Goal: Information Seeking & Learning: Understand process/instructions

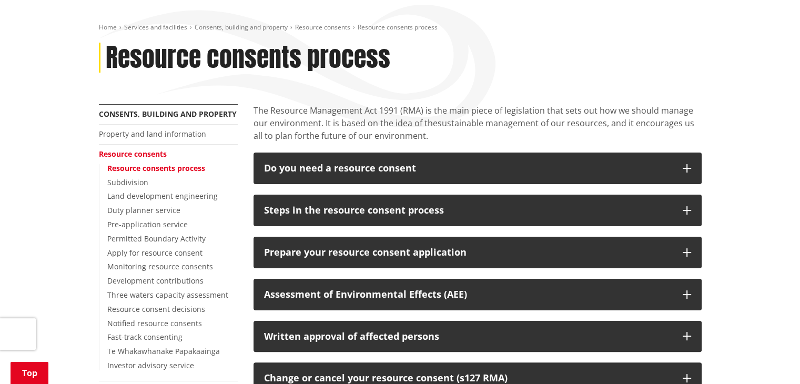
scroll to position [155, 0]
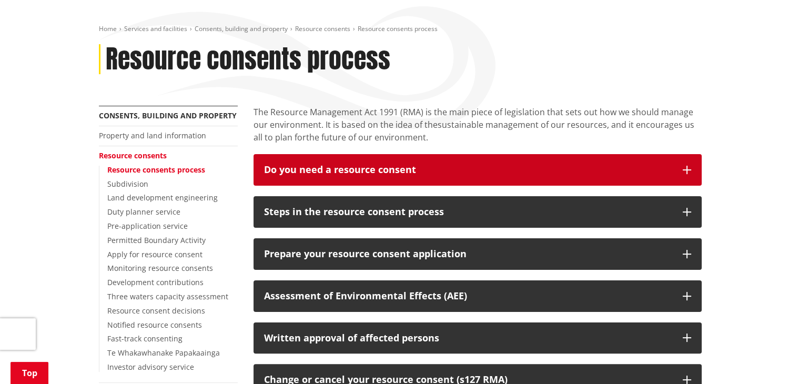
click at [526, 165] on div "Do you need a resource consent" at bounding box center [468, 170] width 408 height 11
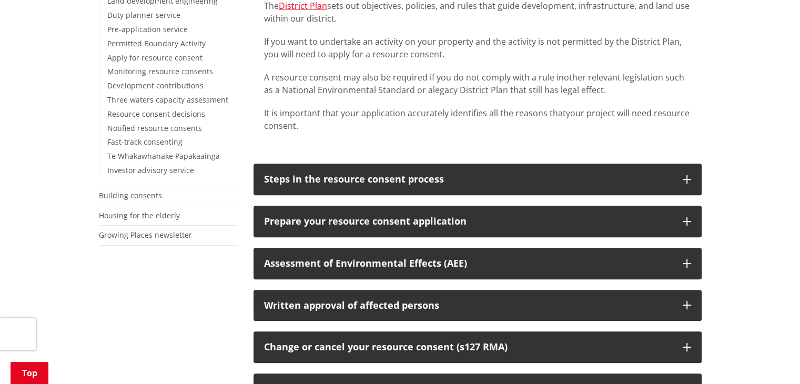
scroll to position [353, 0]
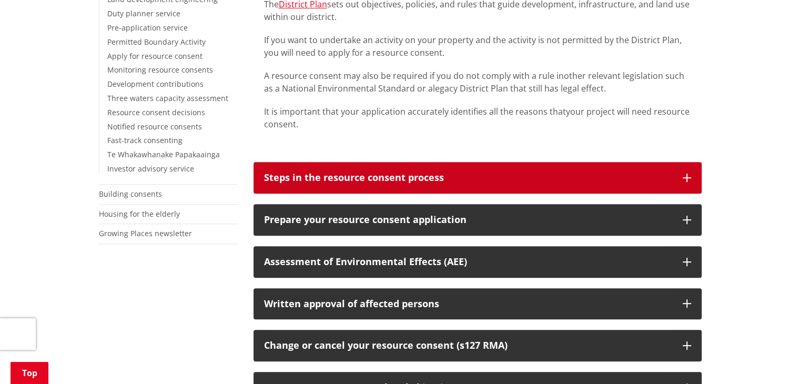
click at [654, 172] on div "Steps in the resource consent process" at bounding box center [468, 177] width 408 height 11
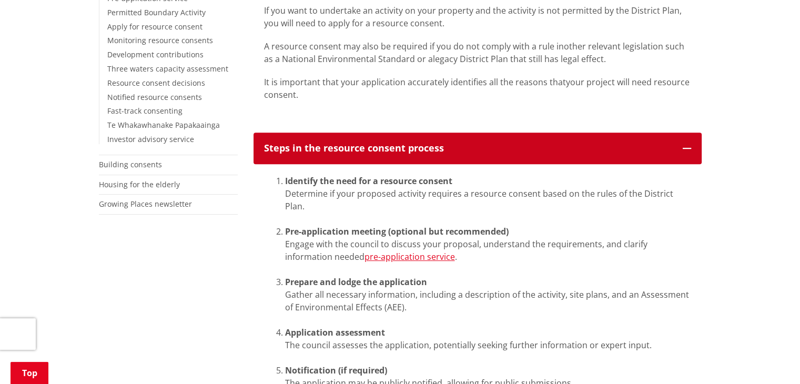
scroll to position [378, 0]
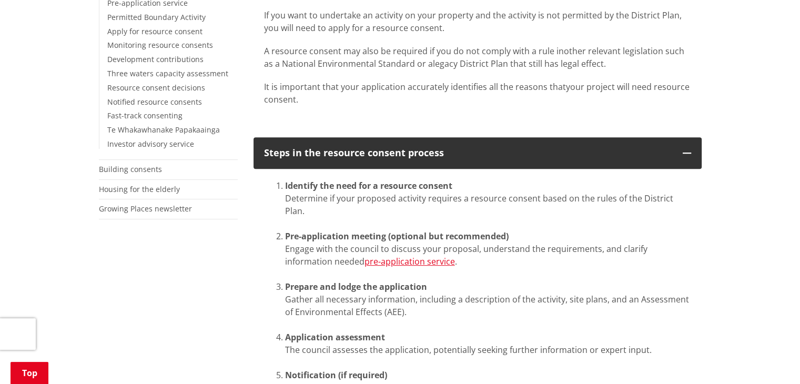
click at [693, 85] on div "The District Plan sets out objectives, policies, and rules that guide developme…" at bounding box center [477, 45] width 448 height 164
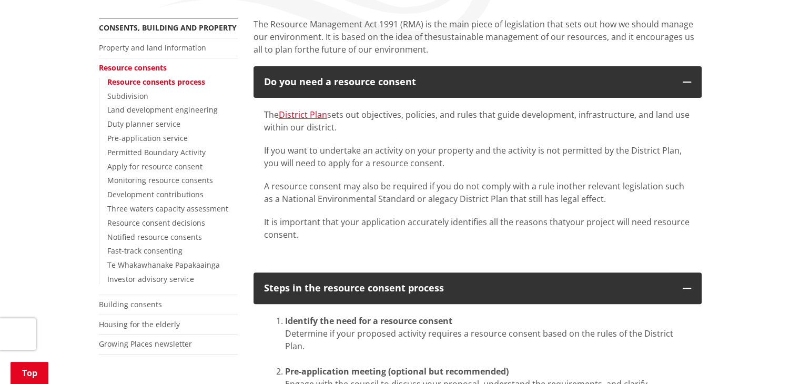
scroll to position [235, 0]
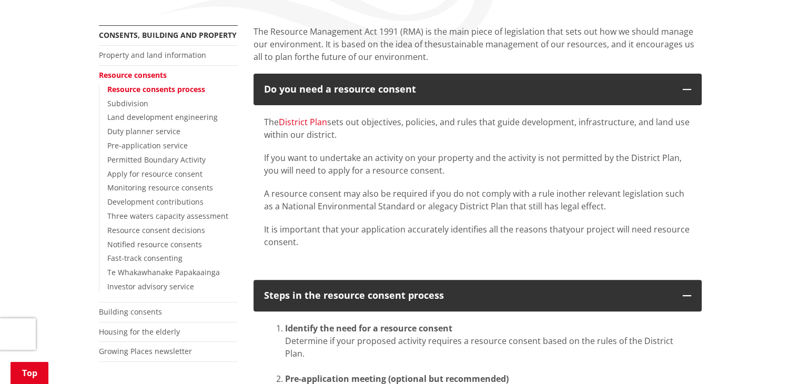
click at [304, 116] on link "District Plan" at bounding box center [303, 122] width 48 height 12
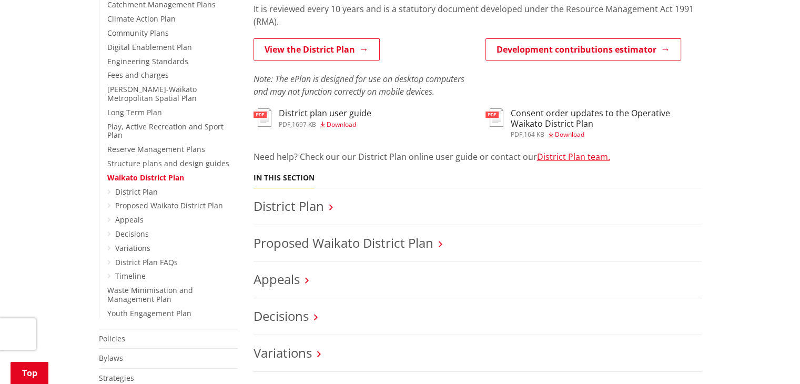
scroll to position [347, 0]
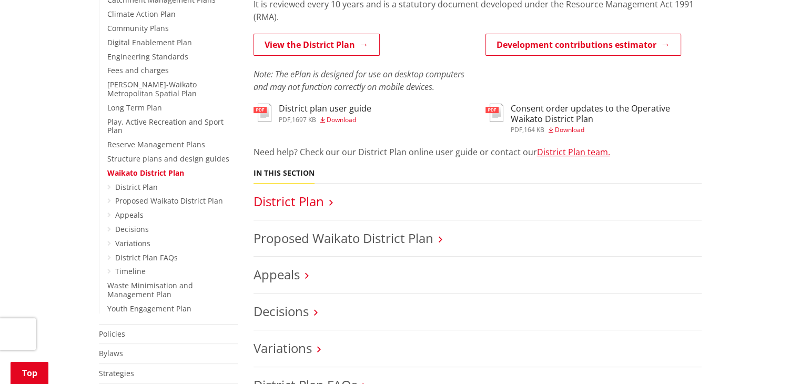
click at [284, 192] on link "District Plan" at bounding box center [288, 200] width 70 height 17
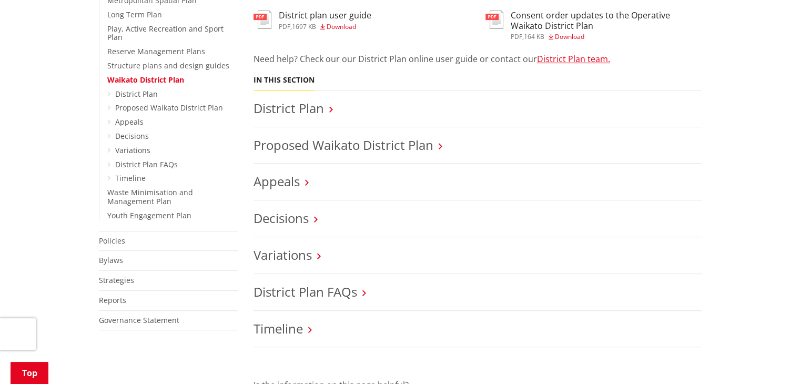
scroll to position [22, 0]
